Goal: Task Accomplishment & Management: Manage account settings

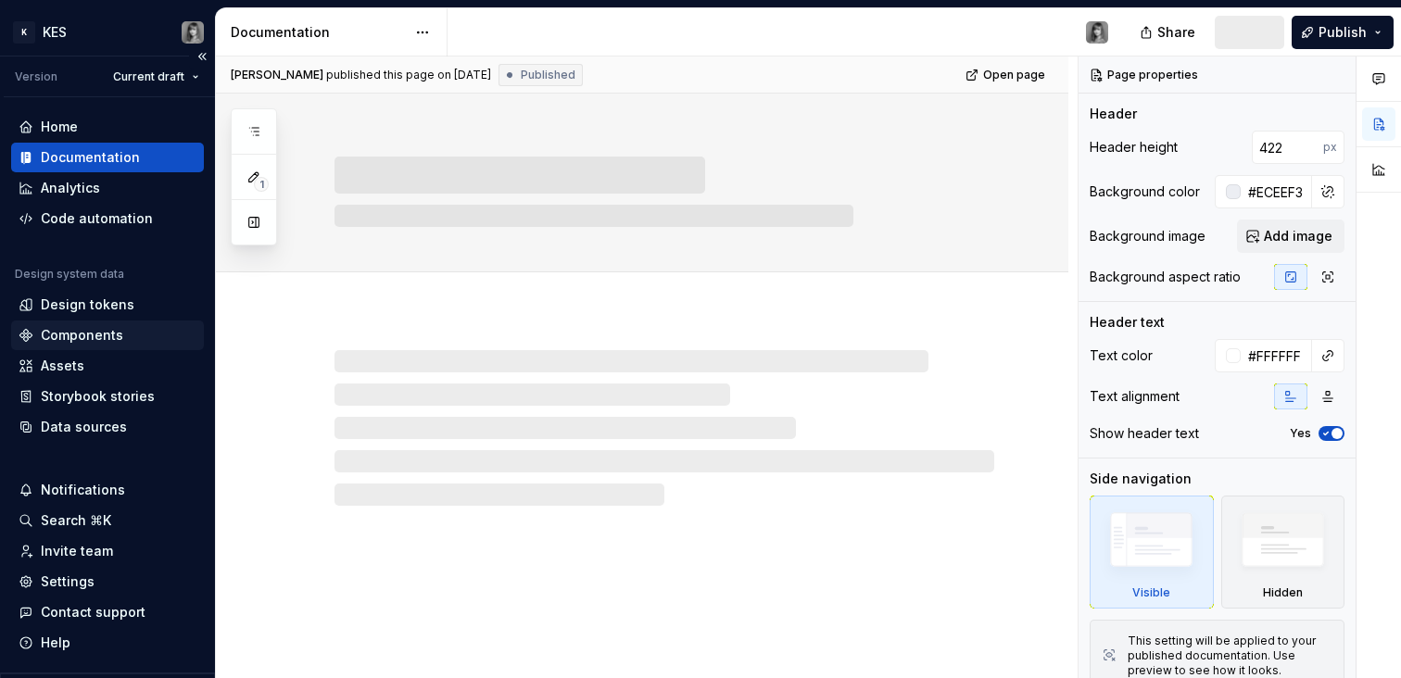
click at [98, 326] on div "Components" at bounding box center [82, 335] width 82 height 19
click at [79, 331] on div "Components" at bounding box center [82, 335] width 82 height 19
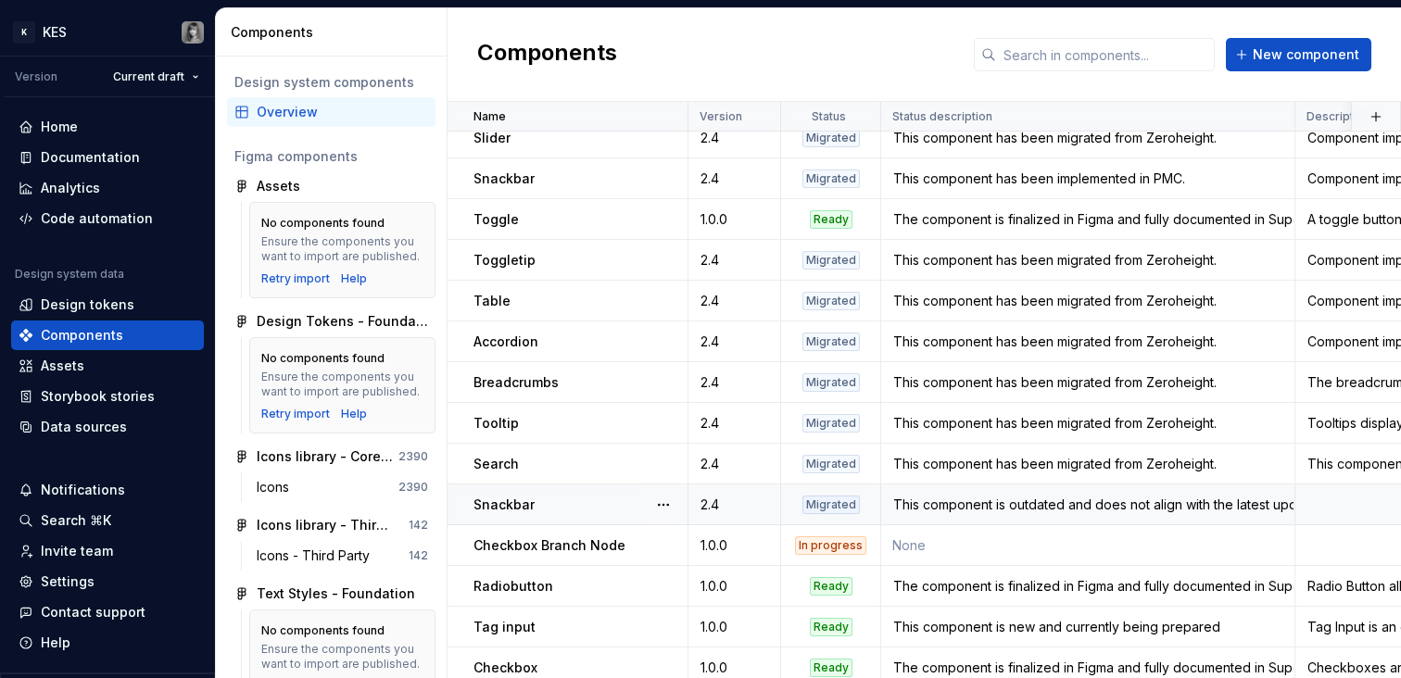
scroll to position [727, 0]
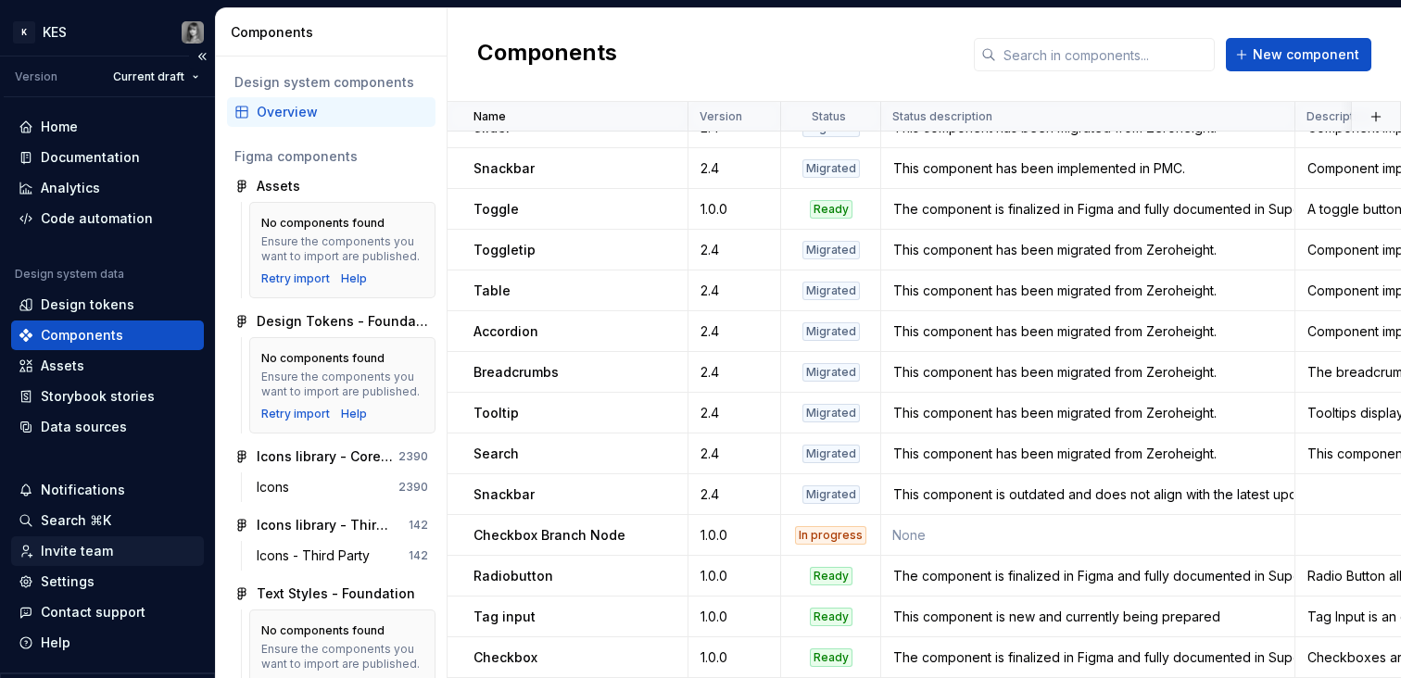
click at [113, 546] on div "Invite team" at bounding box center [108, 551] width 178 height 19
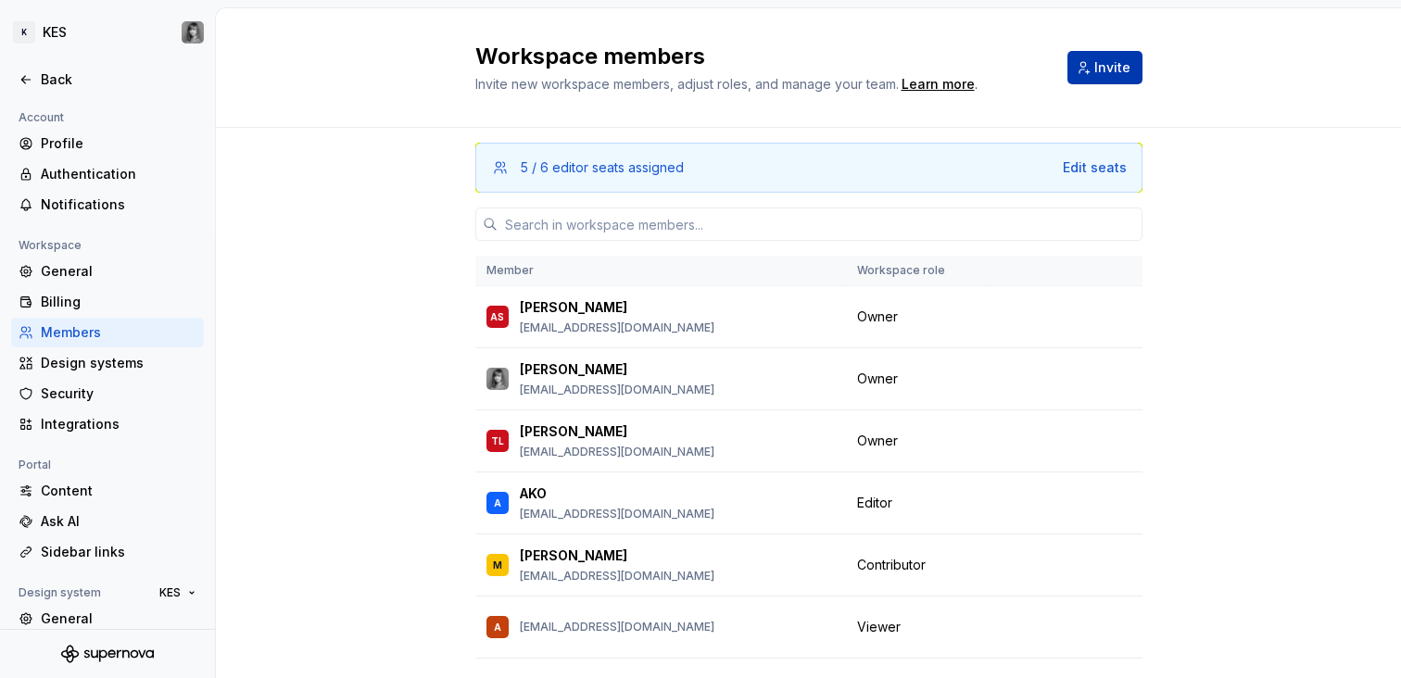
click at [1098, 75] on span "Invite" at bounding box center [1112, 67] width 36 height 19
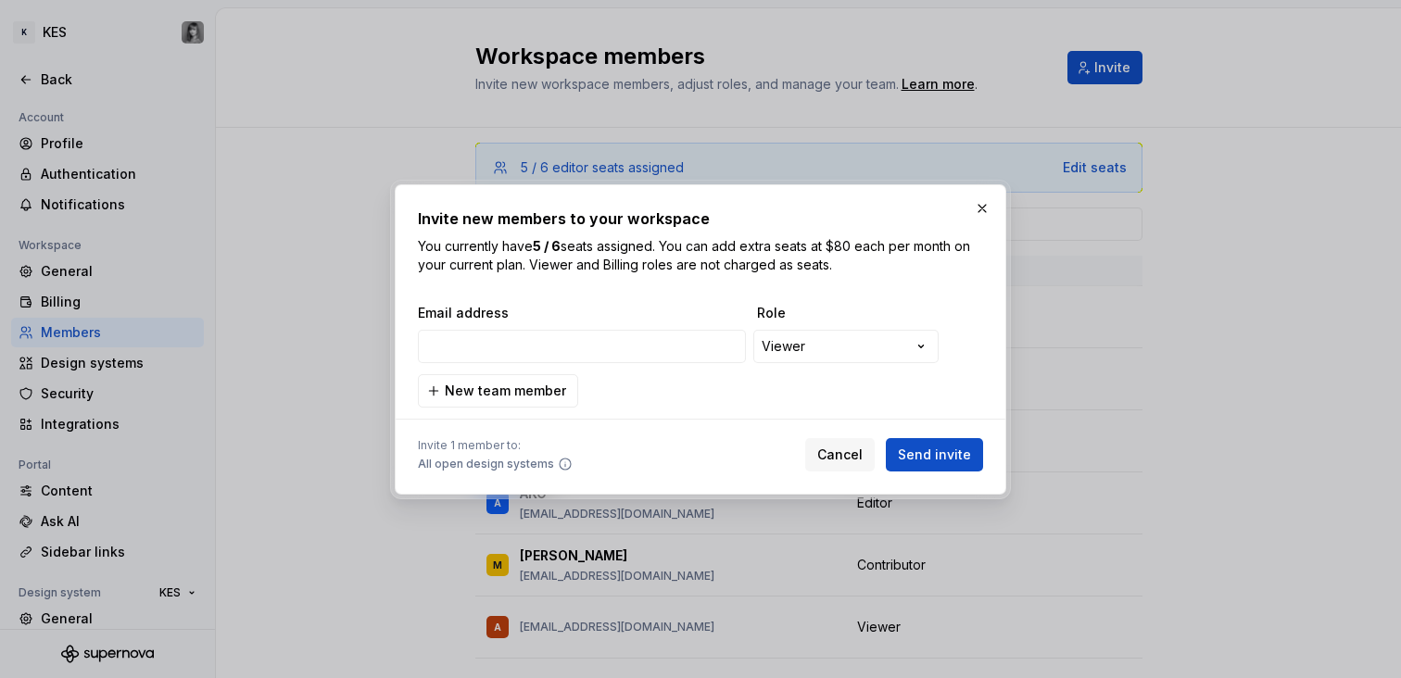
type input "[EMAIL_ADDRESS][DOMAIN_NAME]"
click at [942, 459] on span "Send invite" at bounding box center [934, 455] width 73 height 19
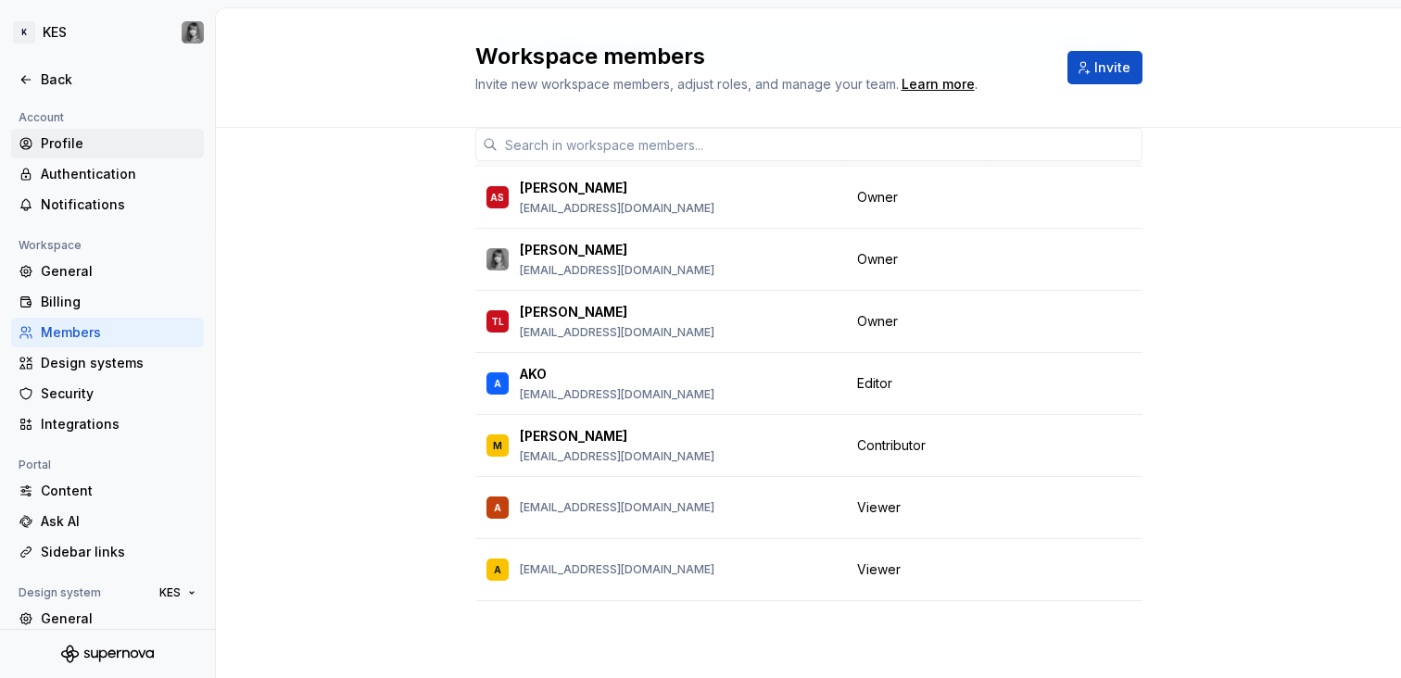
click at [74, 142] on div "Profile" at bounding box center [119, 143] width 156 height 19
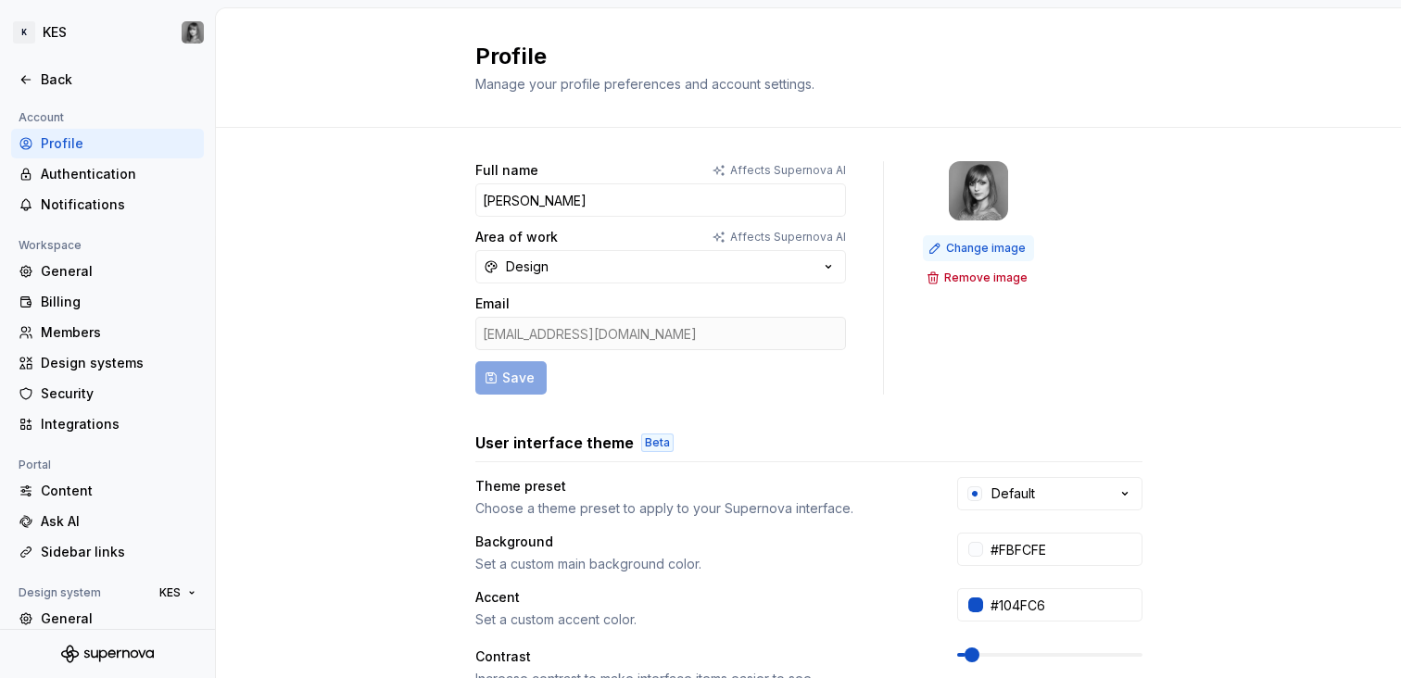
click at [988, 245] on span "Change image" at bounding box center [986, 248] width 80 height 15
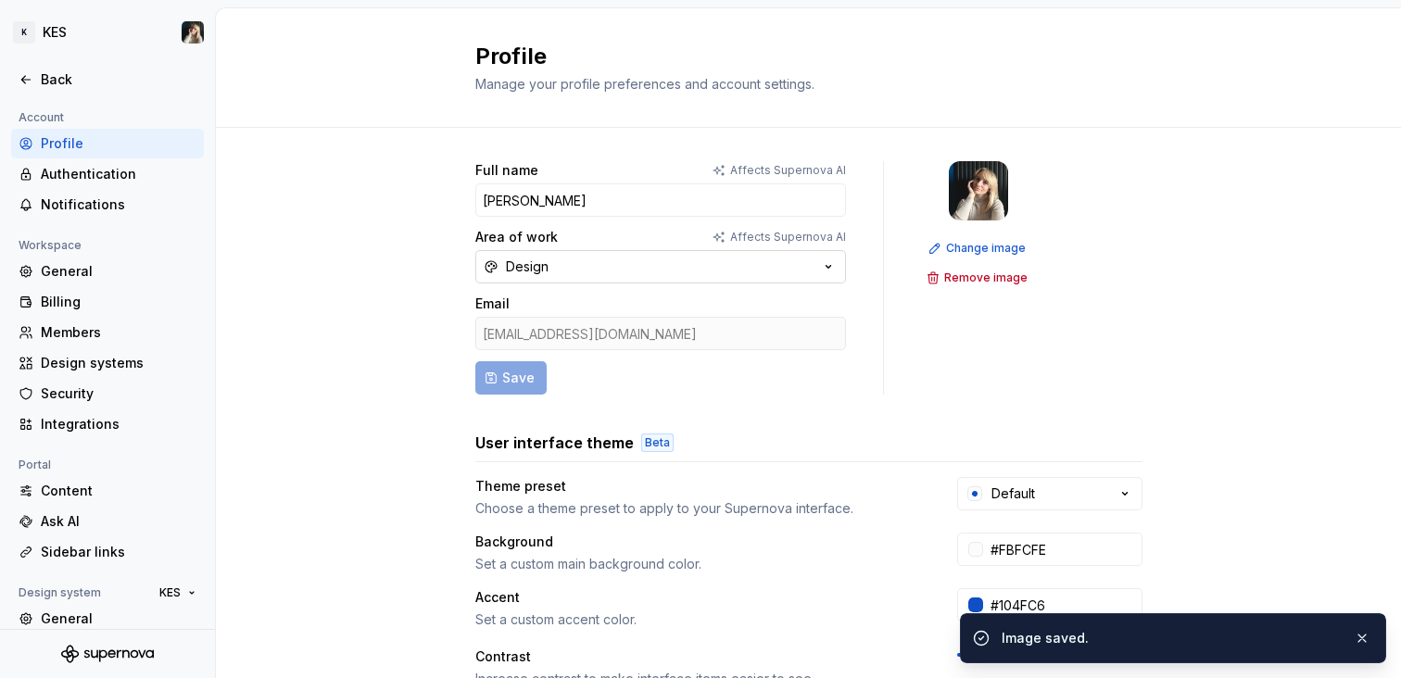
click at [732, 255] on button "Design" at bounding box center [660, 266] width 371 height 33
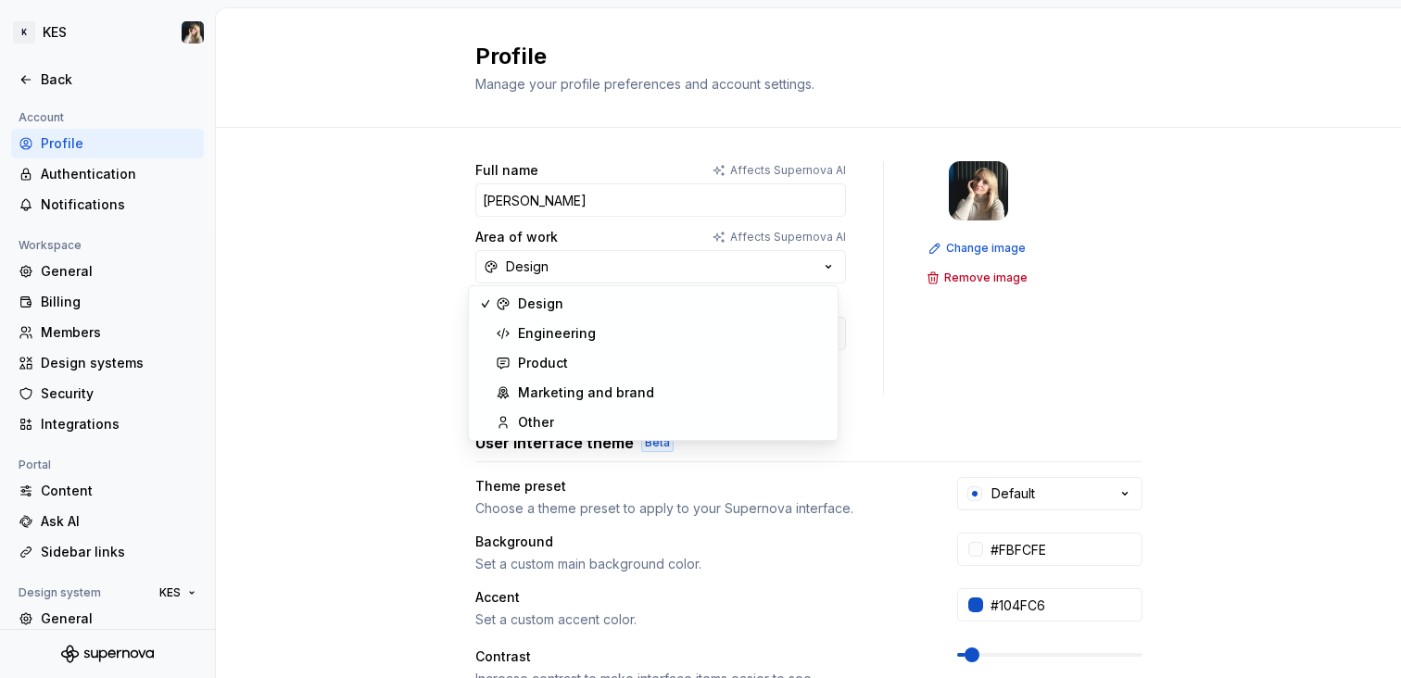
click at [1171, 333] on div "Full name Affects Supernova AI [PERSON_NAME] Area of work Affects Supernova AI …" at bounding box center [808, 595] width 1185 height 934
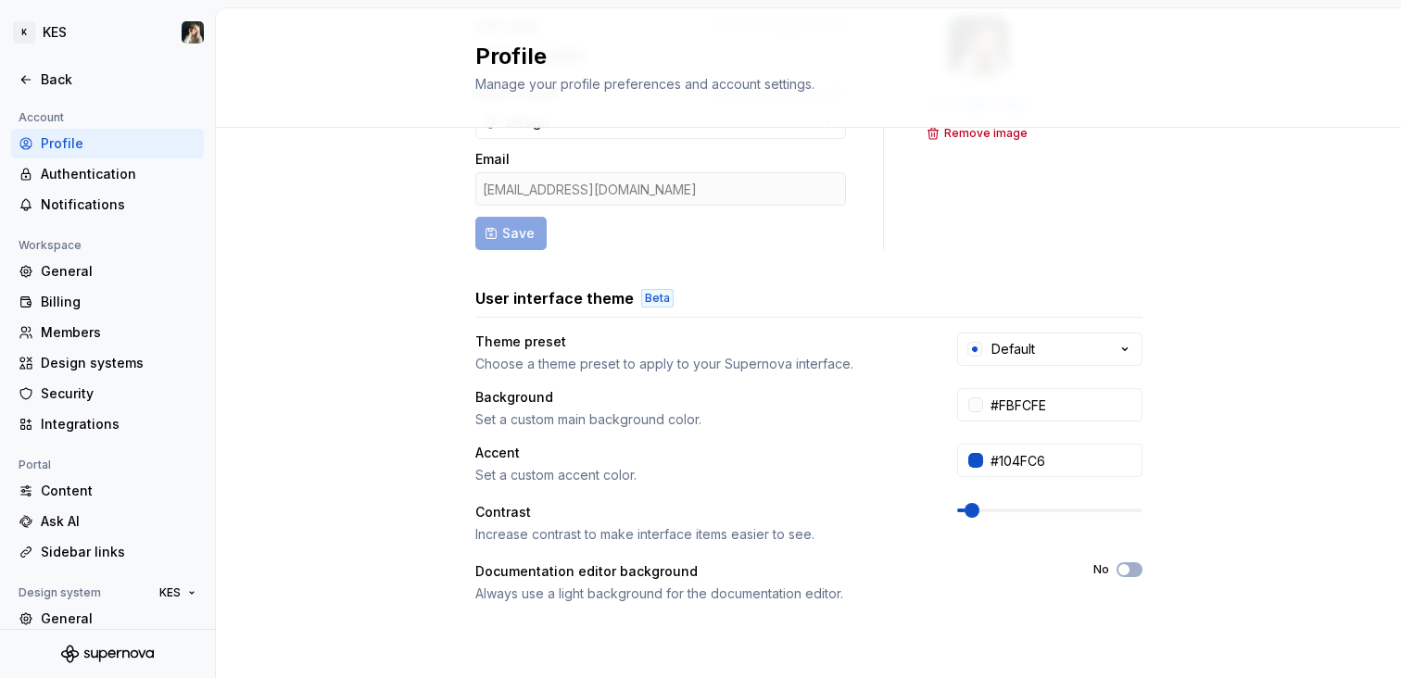
scroll to position [384, 0]
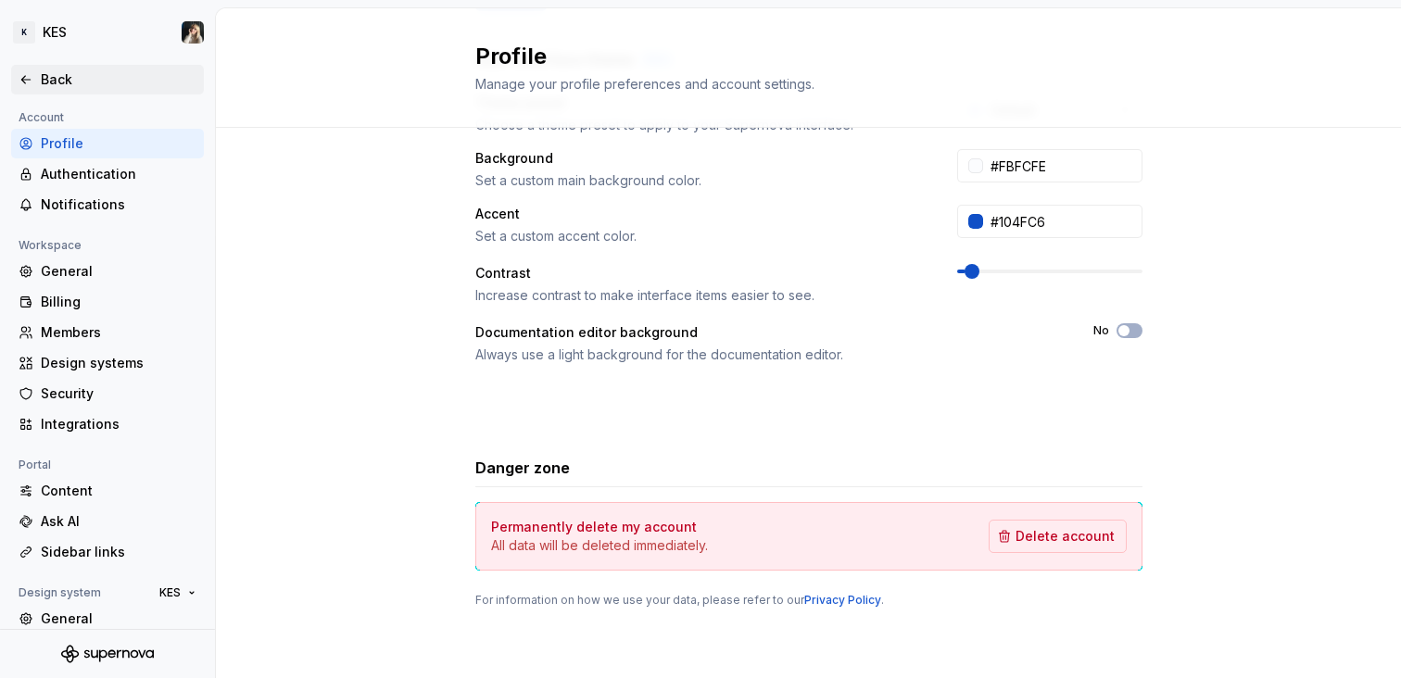
click at [26, 77] on icon at bounding box center [26, 79] width 15 height 15
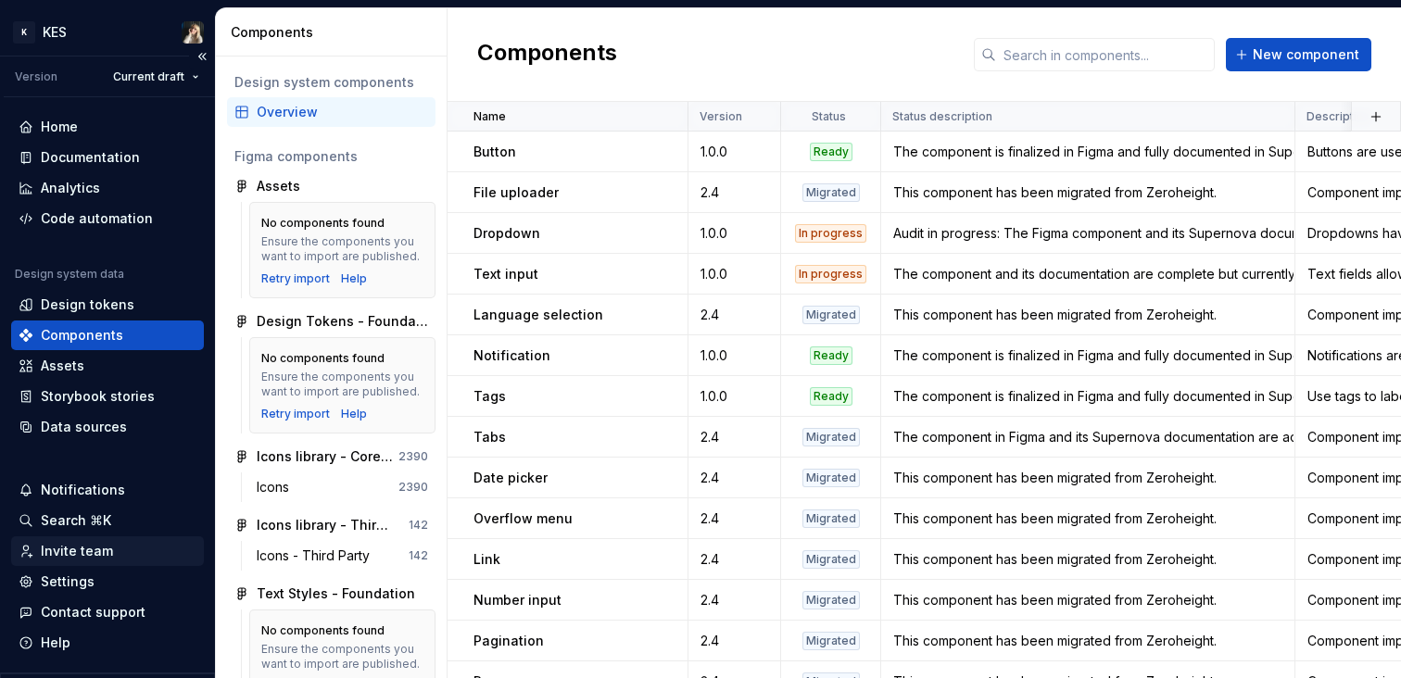
click at [97, 549] on div "Invite team" at bounding box center [77, 551] width 72 height 19
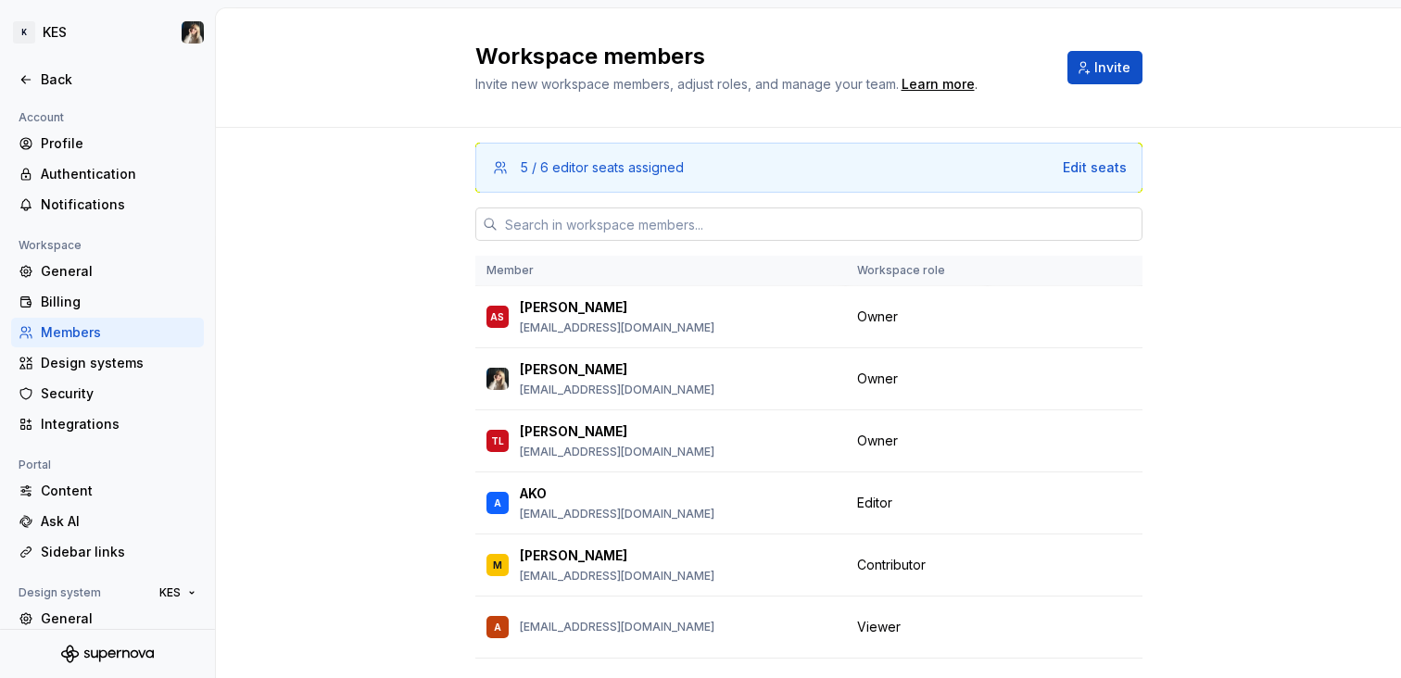
click at [892, 228] on input "text" at bounding box center [819, 224] width 645 height 33
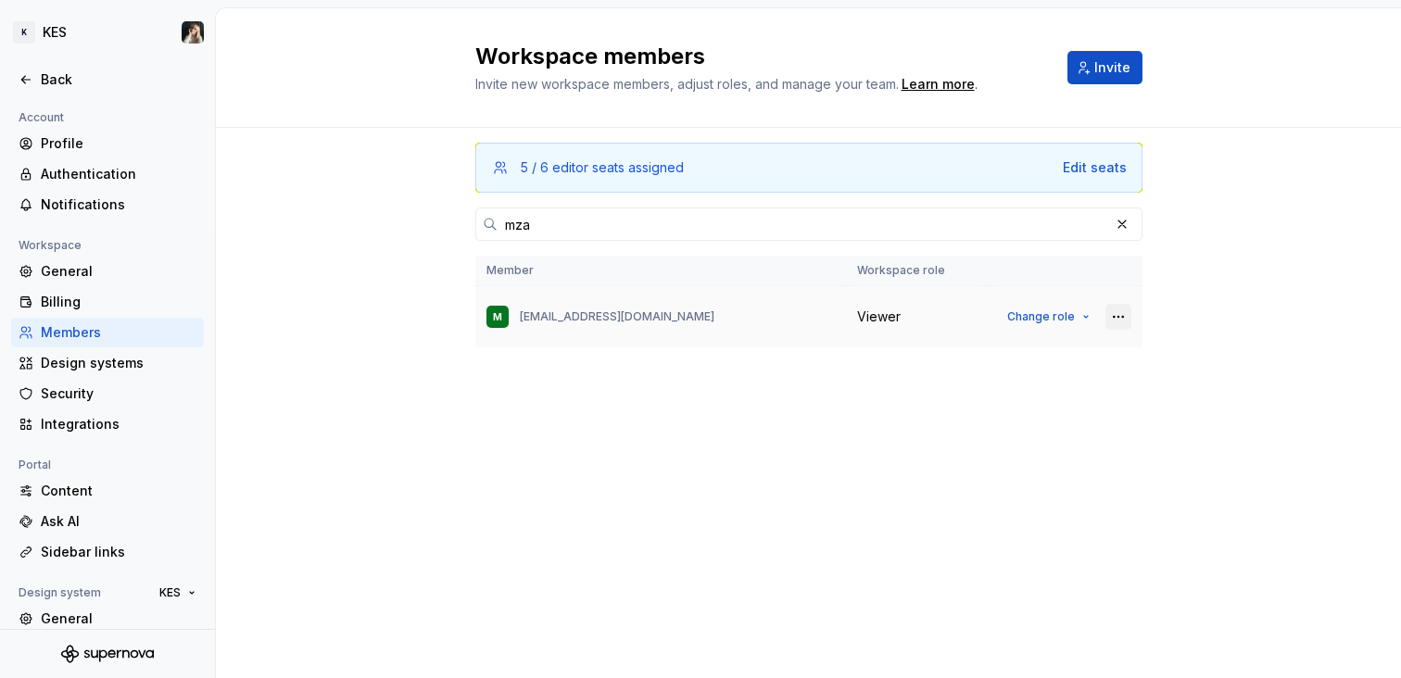
click at [1116, 315] on button "button" at bounding box center [1118, 317] width 26 height 26
click at [1091, 350] on div "Remove from workspace" at bounding box center [1022, 353] width 195 height 19
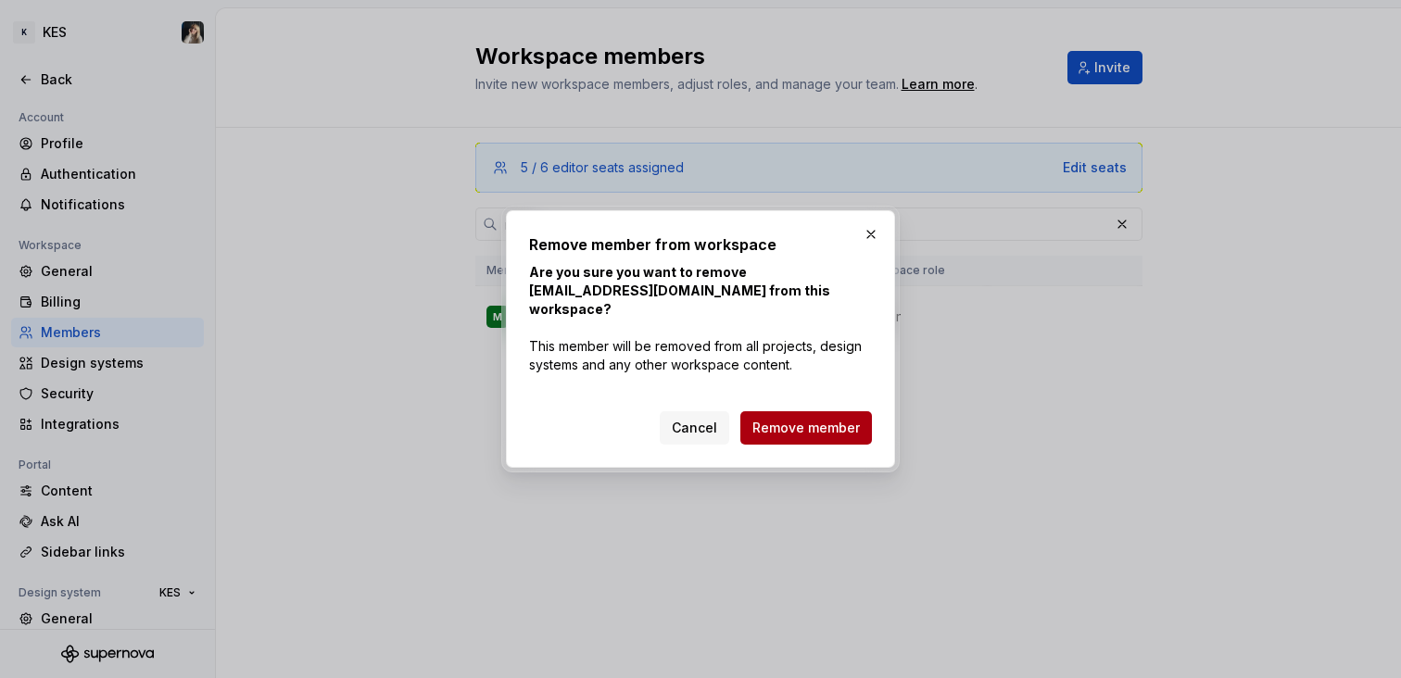
click at [797, 433] on button "Remove member" at bounding box center [806, 427] width 132 height 33
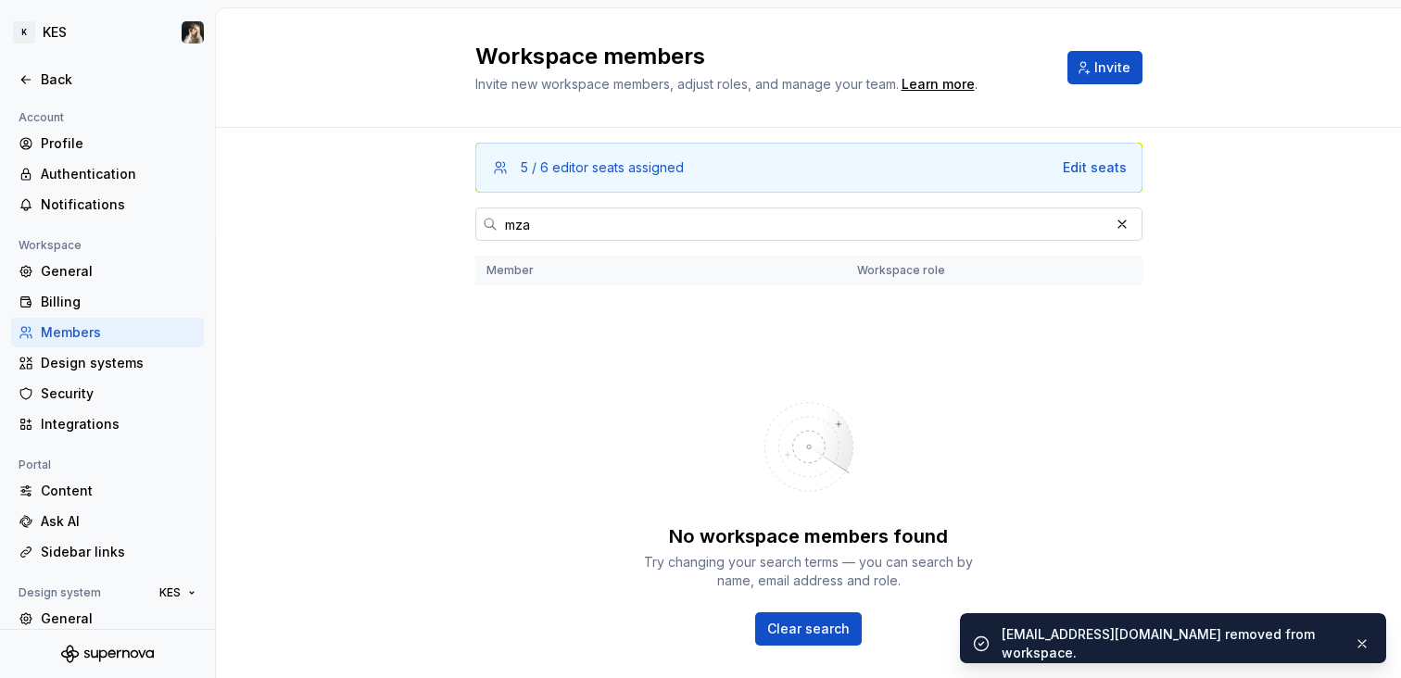
click at [644, 217] on input "mza" at bounding box center [802, 224] width 611 height 33
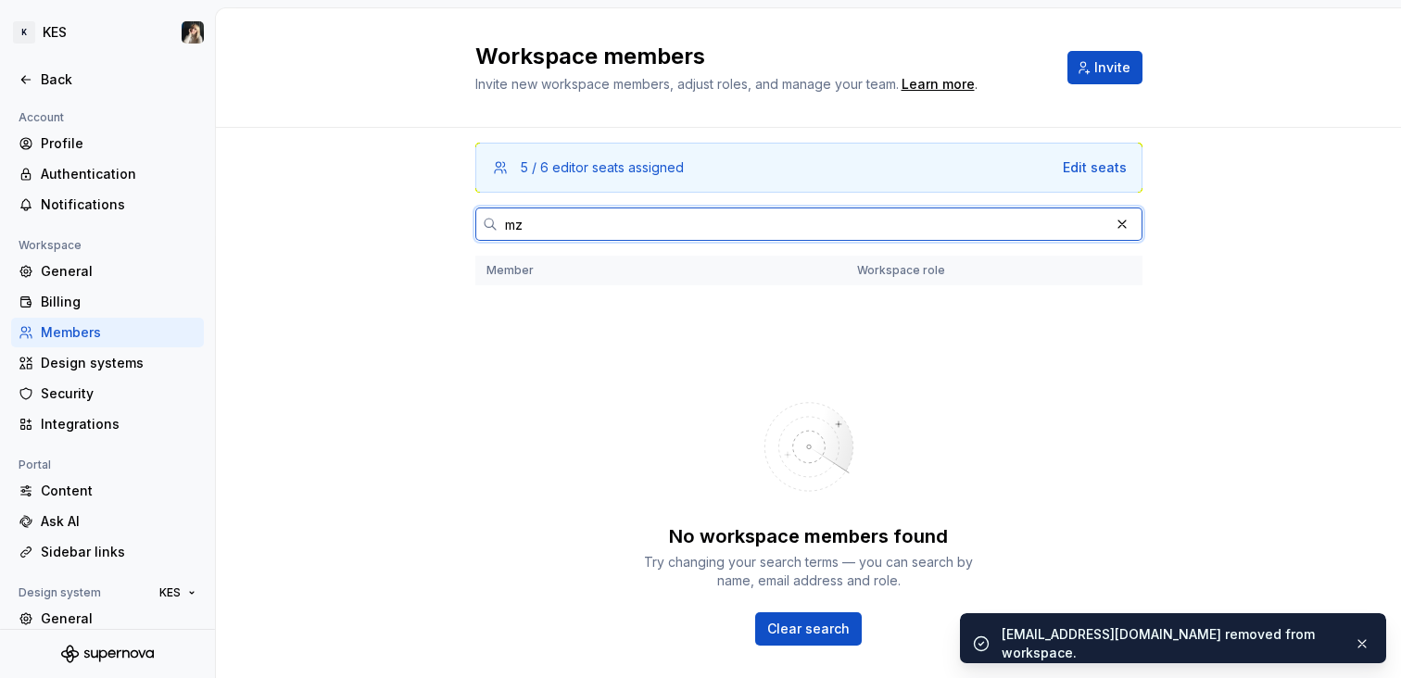
type input "m"
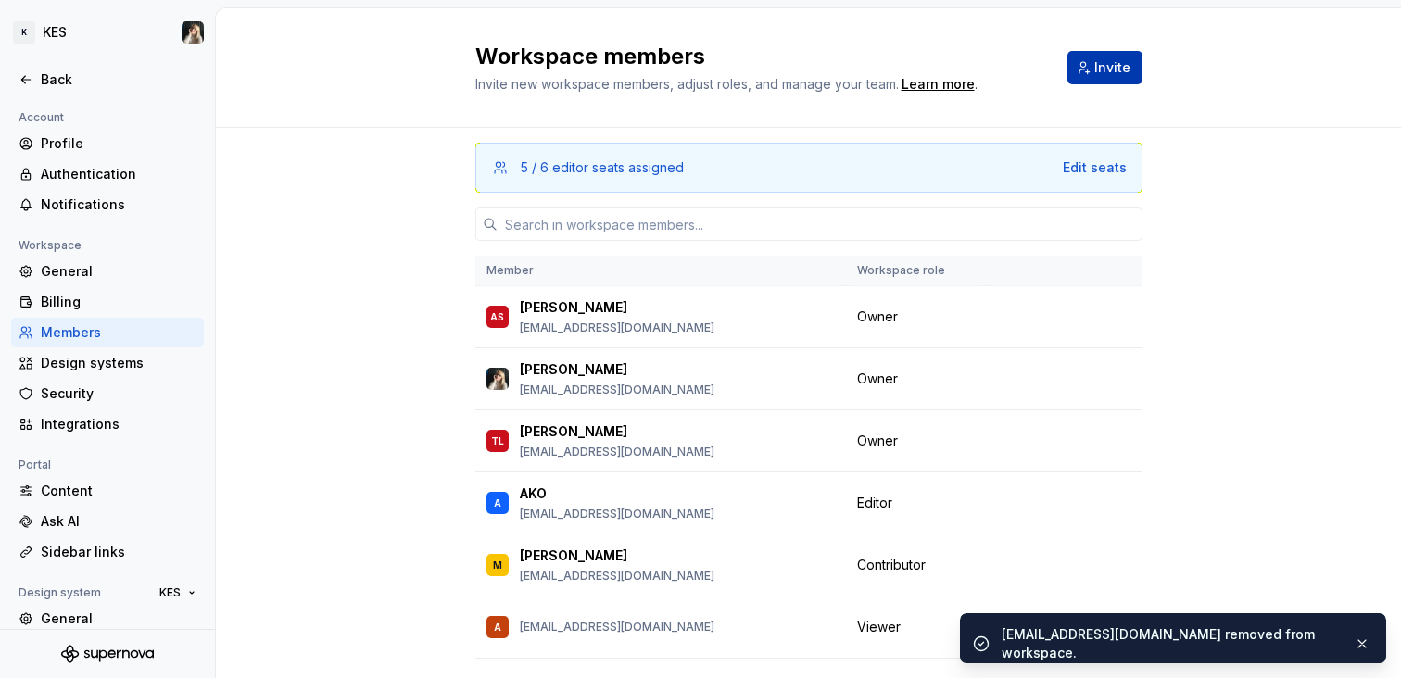
click at [1099, 71] on span "Invite" at bounding box center [1112, 67] width 36 height 19
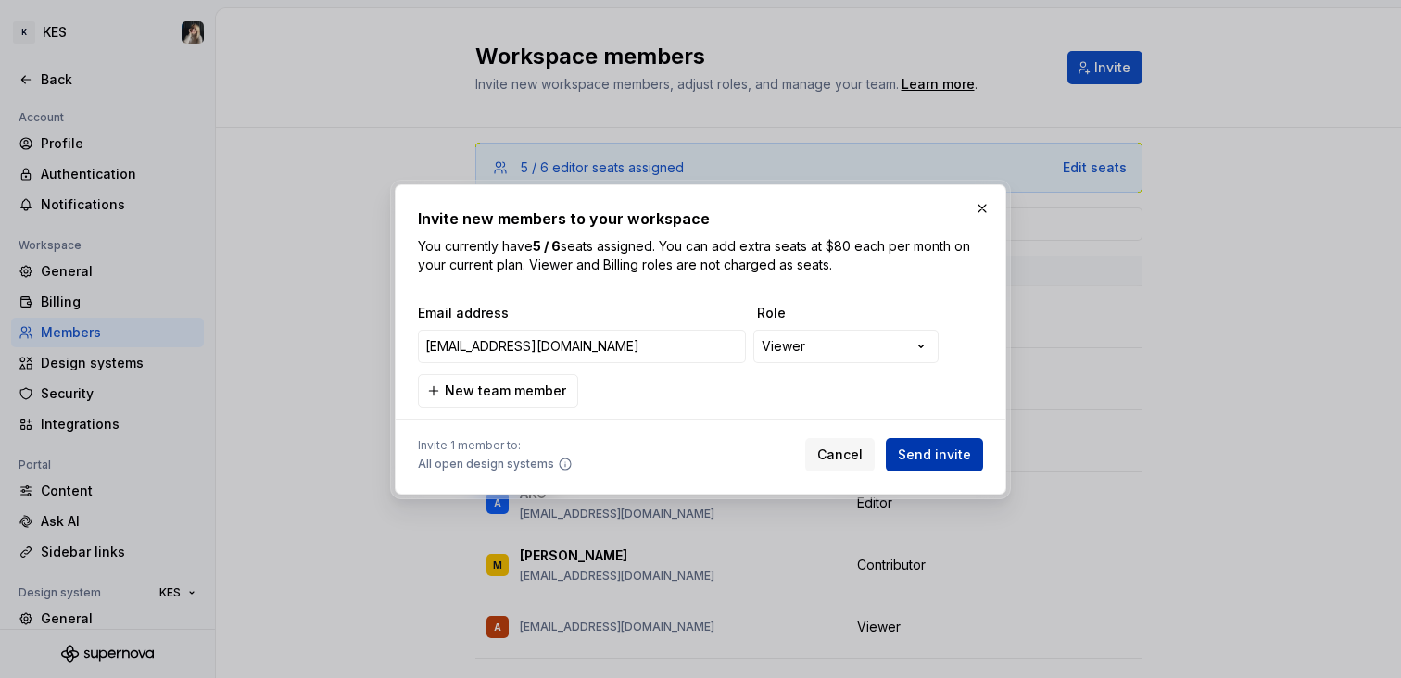
type input "[EMAIL_ADDRESS][DOMAIN_NAME]"
click at [930, 459] on span "Send invite" at bounding box center [934, 455] width 73 height 19
